Goal: Check status: Check status

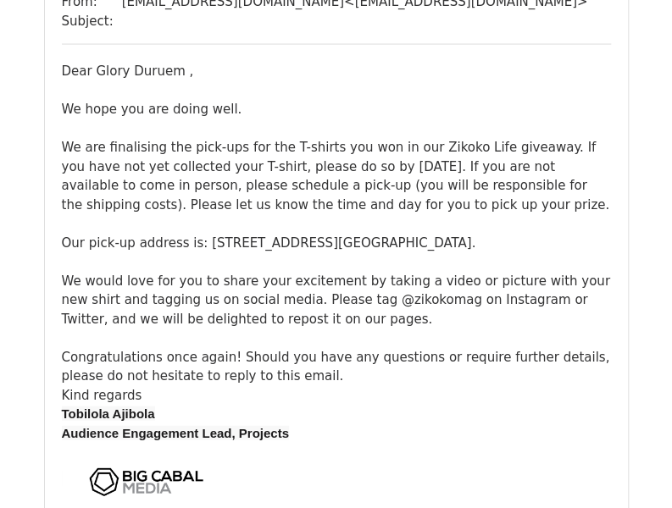
scroll to position [1101, 0]
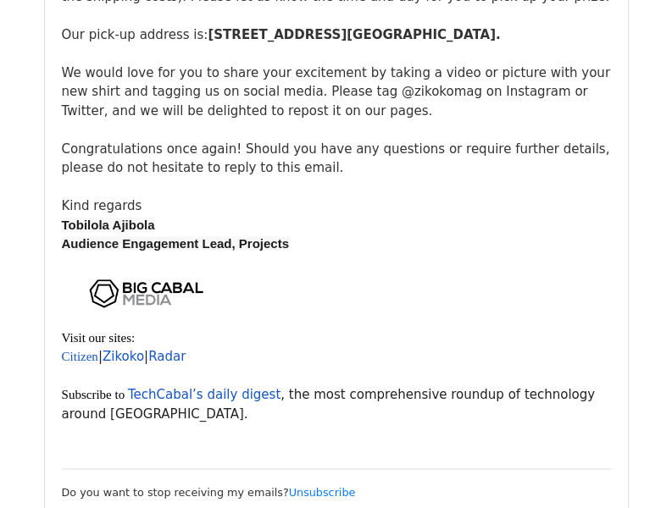
drag, startPoint x: 678, startPoint y: 25, endPoint x: 683, endPoint y: 56, distance: 31.8
